Goal: Information Seeking & Learning: Learn about a topic

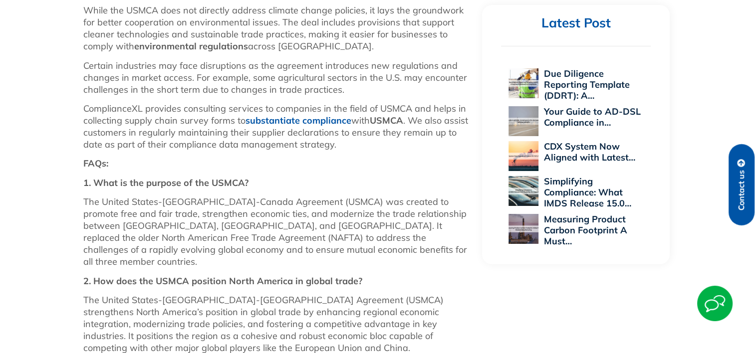
scroll to position [686, 0]
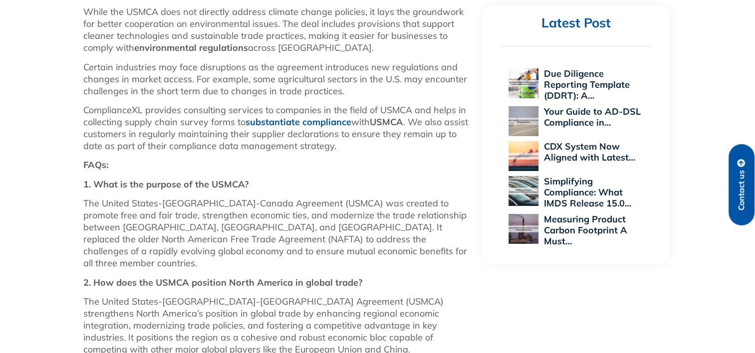
click at [229, 296] on p "The United States-[GEOGRAPHIC_DATA]-[GEOGRAPHIC_DATA] Agreement (USMCA) strengt…" at bounding box center [277, 326] width 389 height 60
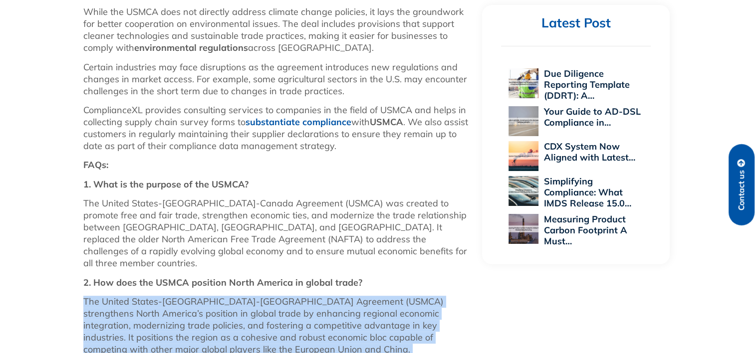
click at [229, 296] on p "The United States-[GEOGRAPHIC_DATA]-[GEOGRAPHIC_DATA] Agreement (USMCA) strengt…" at bounding box center [277, 326] width 389 height 60
drag, startPoint x: 229, startPoint y: 261, endPoint x: 281, endPoint y: 288, distance: 58.2
click at [281, 296] on p "The United States-[GEOGRAPHIC_DATA]-[GEOGRAPHIC_DATA] Agreement (USMCA) strengt…" at bounding box center [277, 326] width 389 height 60
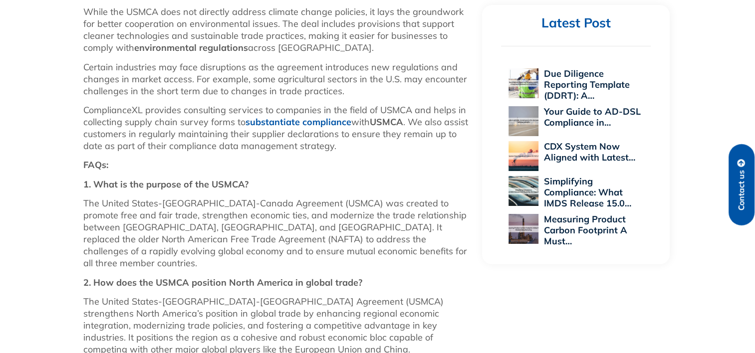
click at [100, 228] on div "The United States-[GEOGRAPHIC_DATA]-Canada Agreement (USMCA) is a trade agreeme…" at bounding box center [277, 111] width 389 height 503
click at [95, 277] on strong "2. How does the USMCA position North America in global trade?" at bounding box center [222, 282] width 279 height 11
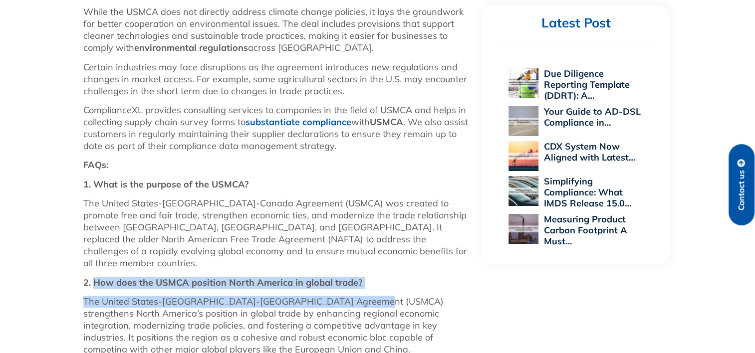
drag, startPoint x: 95, startPoint y: 237, endPoint x: 349, endPoint y: 244, distance: 254.0
click at [349, 244] on div "The United States-[GEOGRAPHIC_DATA]-Canada Agreement (USMCA) is a trade agreeme…" at bounding box center [277, 111] width 389 height 503
drag, startPoint x: 349, startPoint y: 244, endPoint x: 221, endPoint y: 252, distance: 128.9
click at [221, 296] on p "The United States-[GEOGRAPHIC_DATA]-[GEOGRAPHIC_DATA] Agreement (USMCA) strengt…" at bounding box center [277, 326] width 389 height 60
click at [168, 277] on strong "2. How does the USMCA position North America in global trade?" at bounding box center [222, 282] width 279 height 11
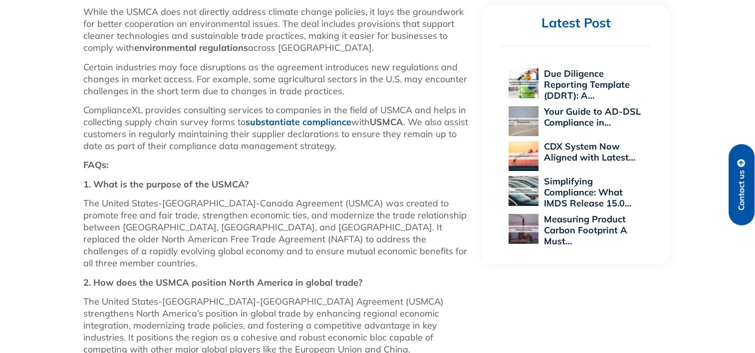
click at [101, 277] on strong "2. How does the USMCA position North America in global trade?" at bounding box center [222, 282] width 279 height 11
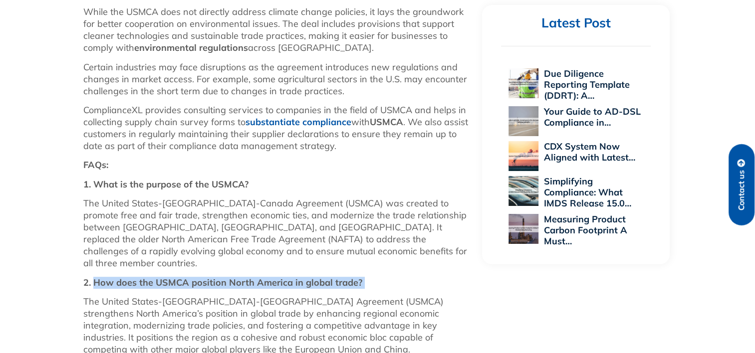
drag, startPoint x: 101, startPoint y: 235, endPoint x: 383, endPoint y: 229, distance: 281.9
click at [383, 229] on div "The United States-[GEOGRAPHIC_DATA]-Canada Agreement (USMCA) is a trade agreeme…" at bounding box center [277, 111] width 389 height 503
copy div "How does the USMCA position North America in global trade?"
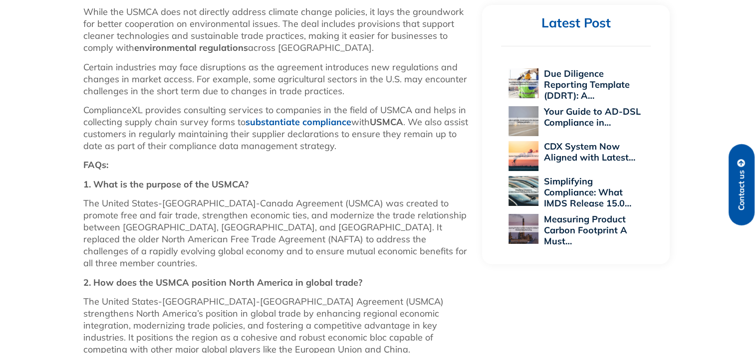
click at [196, 296] on p "The United States-[GEOGRAPHIC_DATA]-[GEOGRAPHIC_DATA] Agreement (USMCA) strengt…" at bounding box center [277, 326] width 389 height 60
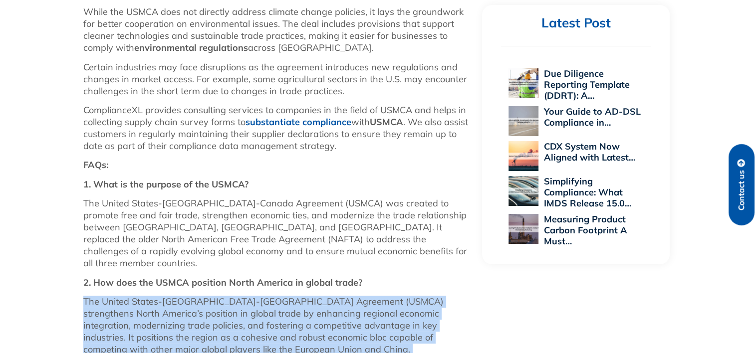
click at [196, 296] on p "The United States-[GEOGRAPHIC_DATA]-[GEOGRAPHIC_DATA] Agreement (USMCA) strengt…" at bounding box center [277, 326] width 389 height 60
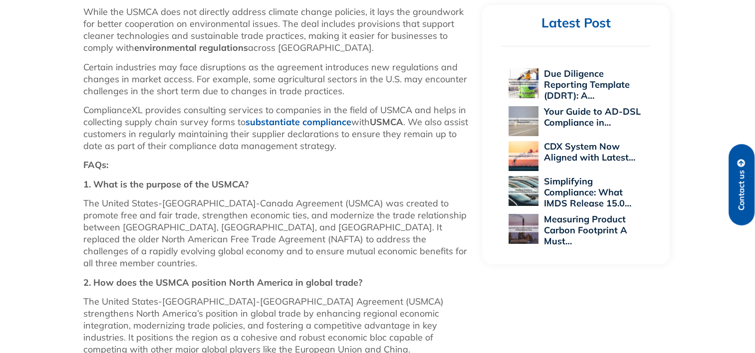
click at [306, 142] on div "The United States-[GEOGRAPHIC_DATA]-Canada Agreement (USMCA) is a trade agreeme…" at bounding box center [277, 111] width 389 height 503
